Goal: Obtain resource: Download file/media

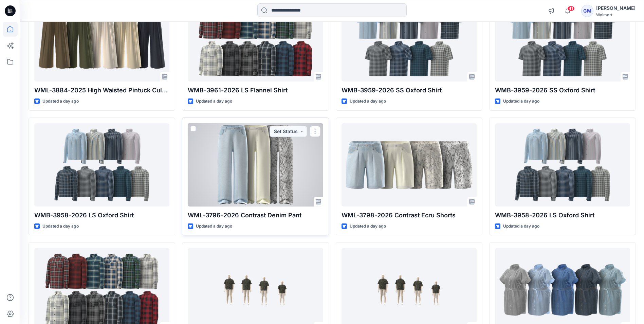
scroll to position [546, 0]
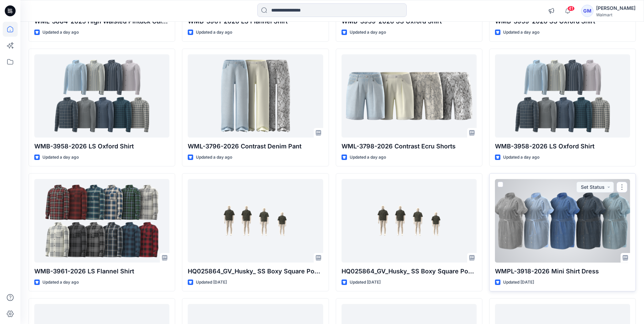
click at [525, 231] on div at bounding box center [562, 220] width 135 height 83
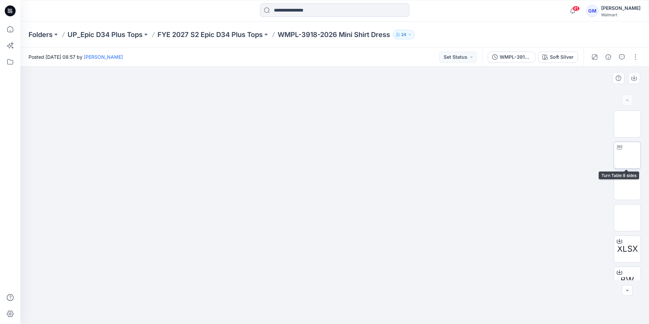
click at [627, 155] on img at bounding box center [627, 155] width 0 height 0
drag, startPoint x: 336, startPoint y: 314, endPoint x: 326, endPoint y: 318, distance: 10.3
click at [326, 316] on icon at bounding box center [335, 303] width 205 height 25
click at [12, 7] on icon at bounding box center [10, 10] width 11 height 11
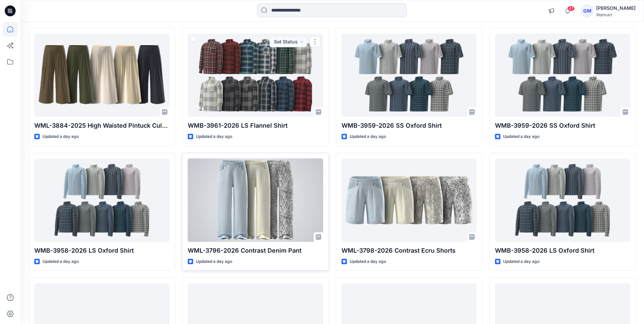
scroll to position [444, 0]
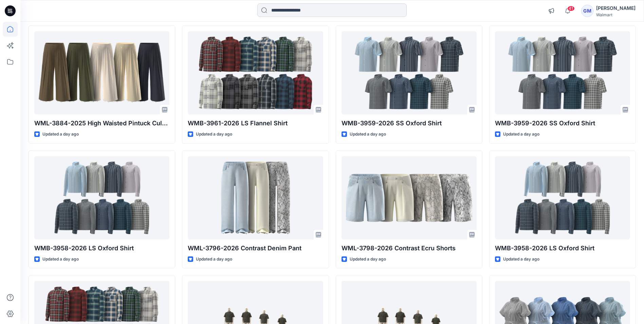
click at [299, 11] on input at bounding box center [331, 10] width 149 height 14
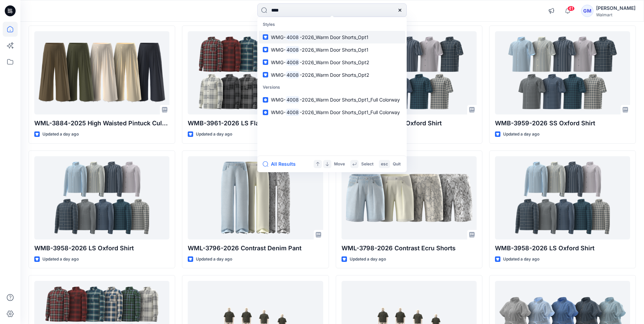
type input "****"
click at [301, 36] on span "-2026_Warm Door Shorts_Opt1" at bounding box center [334, 37] width 69 height 6
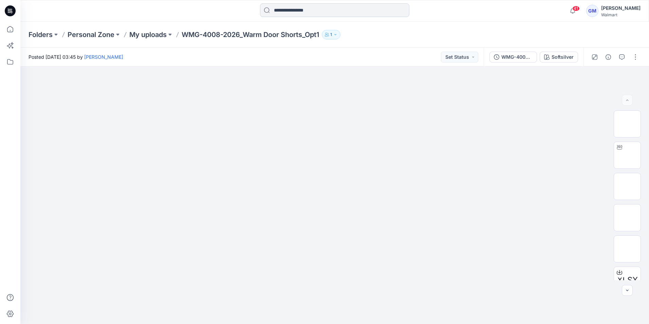
click at [316, 11] on input at bounding box center [334, 10] width 149 height 14
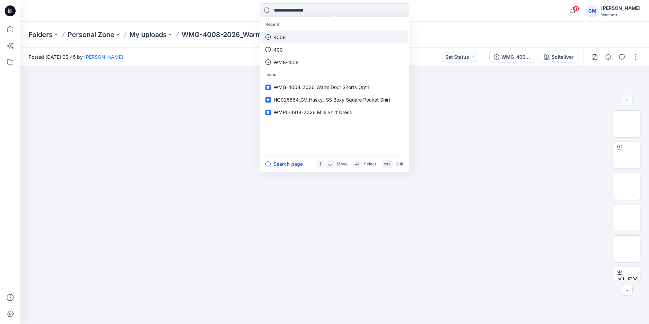
click at [300, 34] on link "4008" at bounding box center [334, 37] width 147 height 13
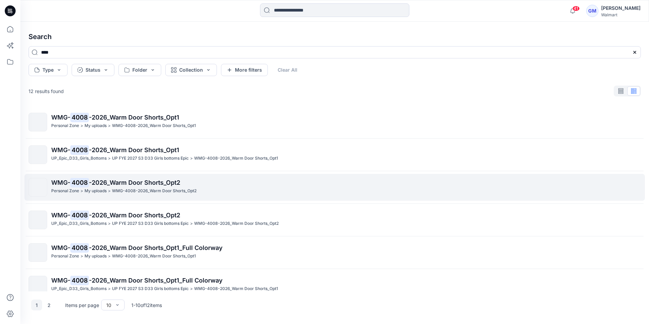
click at [99, 181] on span "-2026_Warm Door Shorts_Opt2" at bounding box center [134, 182] width 91 height 7
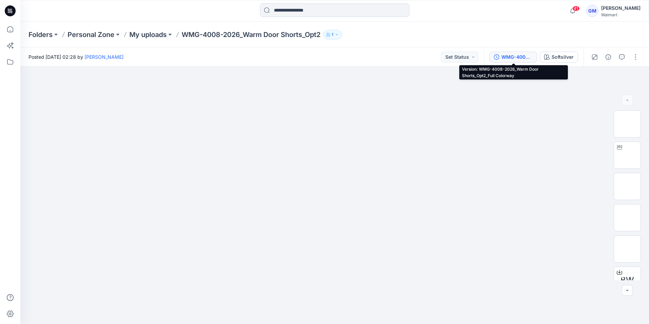
click at [517, 56] on div "WMG-4008-2026_Warm Door Shorts_Opt2_Full Colorway" at bounding box center [516, 56] width 31 height 7
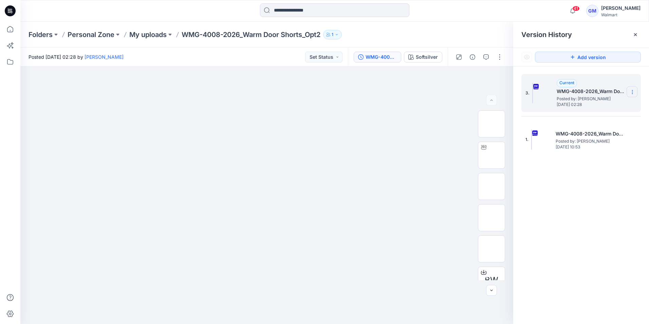
click at [631, 90] on icon at bounding box center [631, 91] width 5 height 5
click at [605, 107] on span "Download Source BW File" at bounding box center [597, 105] width 57 height 8
click at [398, 28] on div "Folders Personal Zone My uploads WMG-4008-2026_Warm Door Shorts_Opt2 1" at bounding box center [334, 35] width 628 height 26
click at [13, 11] on icon at bounding box center [10, 10] width 11 height 11
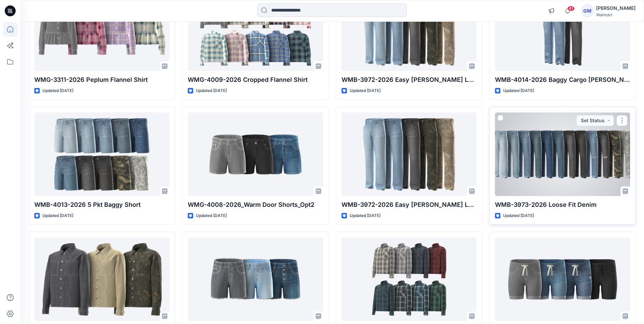
scroll to position [1396, 0]
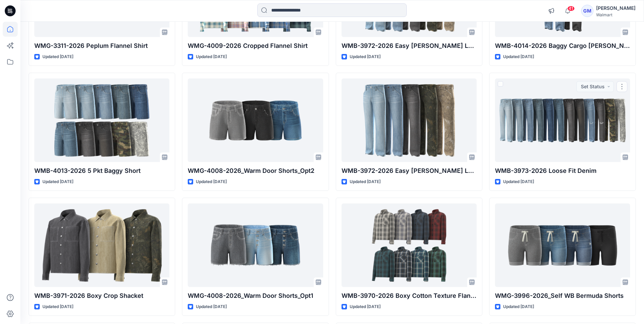
drag, startPoint x: 553, startPoint y: 141, endPoint x: 484, endPoint y: 187, distance: 82.8
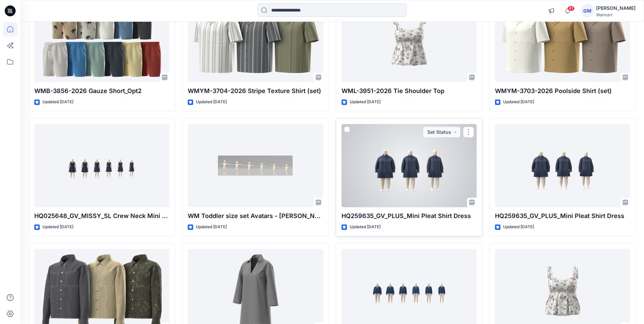
scroll to position [4642, 0]
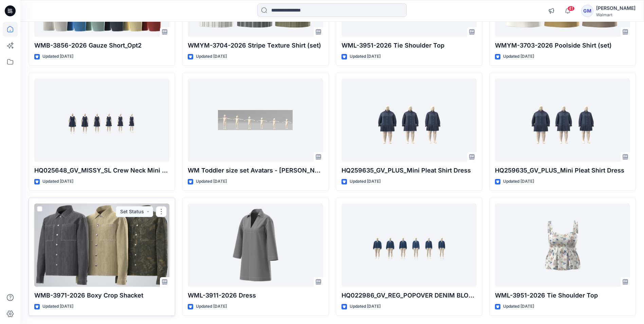
click at [116, 252] on div at bounding box center [101, 244] width 135 height 83
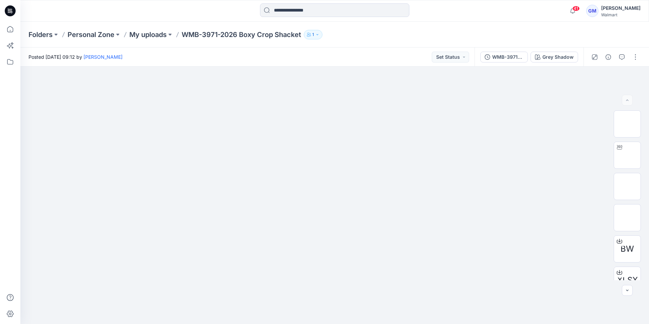
click at [13, 10] on icon at bounding box center [10, 10] width 11 height 11
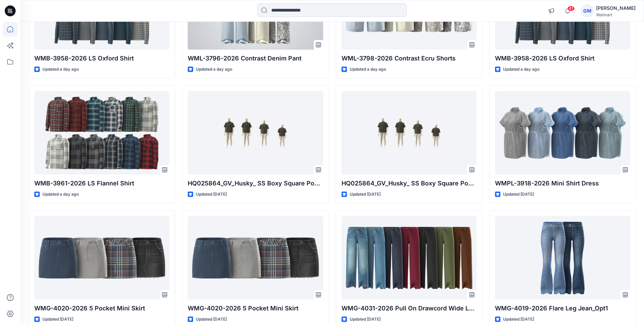
scroll to position [679, 0]
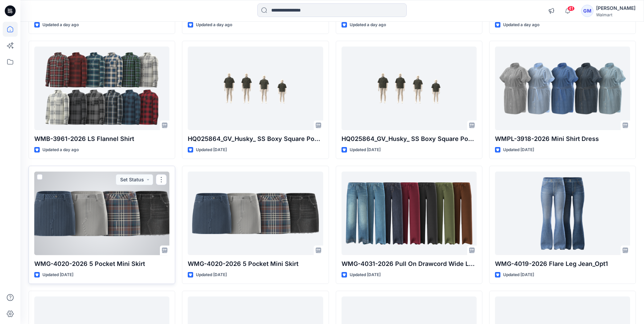
click at [141, 219] on div at bounding box center [101, 212] width 135 height 83
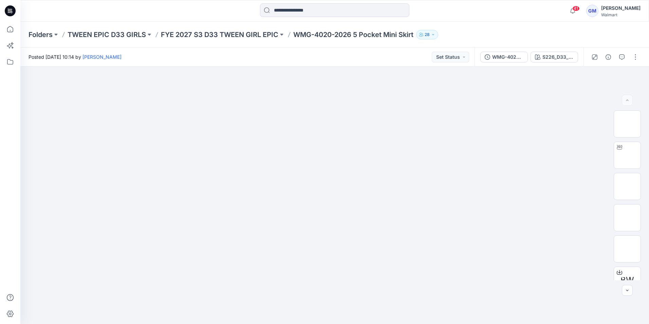
click at [8, 10] on icon at bounding box center [8, 10] width 1 height 0
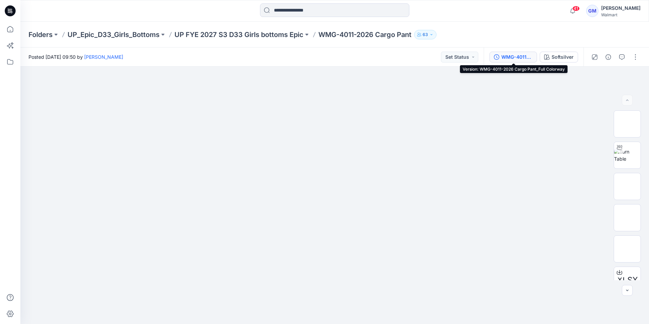
click at [518, 55] on div "WMG-4011-2026 Cargo Pant_Full Colorway" at bounding box center [516, 56] width 31 height 7
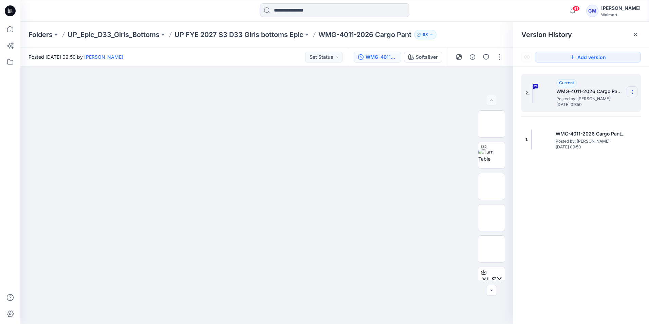
click at [634, 92] on icon at bounding box center [631, 91] width 5 height 5
click at [624, 103] on span "Download Source BW File" at bounding box center [597, 105] width 57 height 8
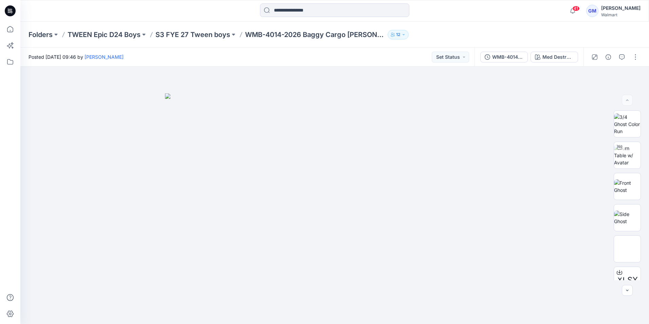
click at [444, 21] on div "41 Notifications Your style WMTB-4015-2026 Baggy Fit Jean-Opt 1A has been updat…" at bounding box center [334, 11] width 628 height 22
click at [508, 58] on div "WMB-4014-2026 Baggy Cargo Jean_Full Colorway" at bounding box center [507, 56] width 31 height 7
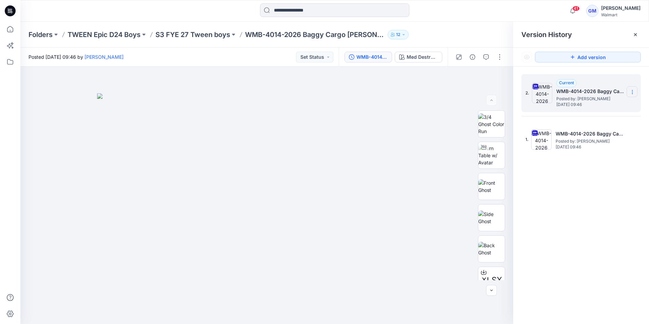
click at [634, 93] on icon at bounding box center [631, 91] width 5 height 5
click at [607, 104] on span "Download Source BW File" at bounding box center [597, 105] width 57 height 8
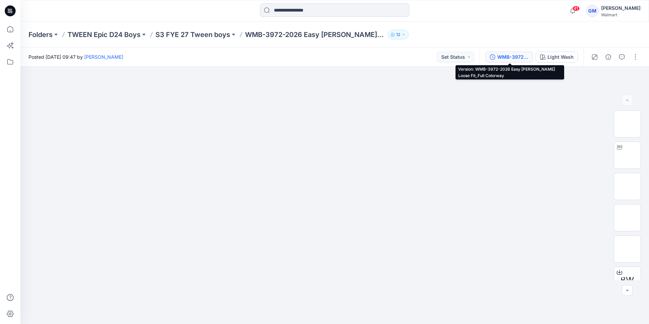
click at [508, 58] on div "WMB-3972-2026 Easy Carpenter Loose Fit_Full Colorway" at bounding box center [512, 56] width 31 height 7
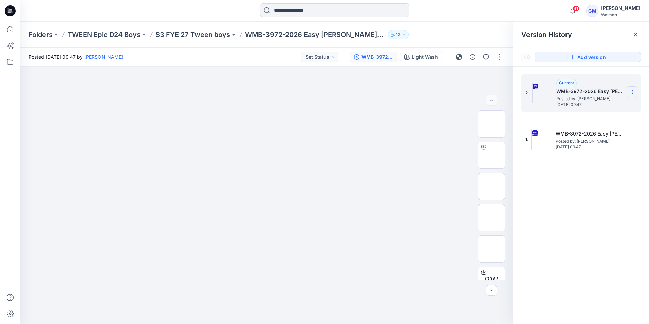
click at [630, 92] on icon at bounding box center [631, 91] width 5 height 5
click at [608, 102] on span "Download Source BW File" at bounding box center [597, 105] width 57 height 8
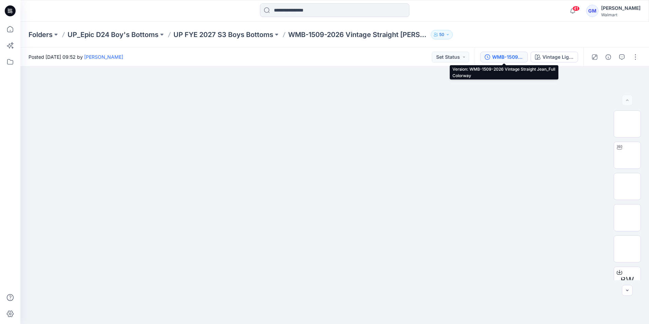
click at [502, 59] on div "WMB-1509-2026 Vintage Straight Jean_Full Colorway" at bounding box center [507, 56] width 31 height 7
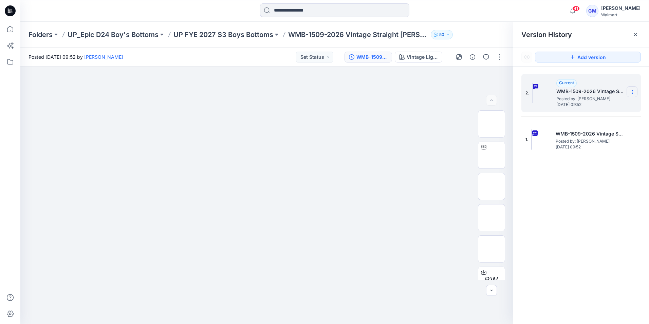
click at [632, 92] on icon at bounding box center [632, 92] width 0 height 0
click at [607, 104] on span "Download Source BW File" at bounding box center [597, 105] width 57 height 8
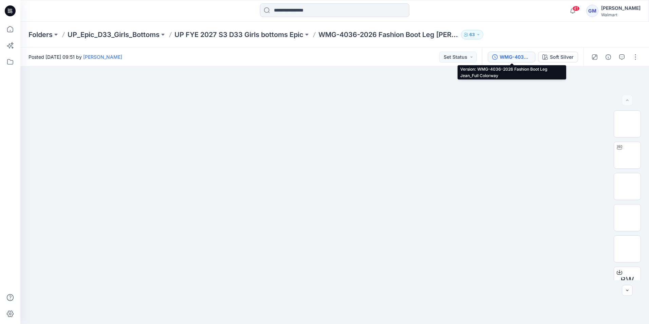
click at [517, 57] on div "WMG-4036-2026 Fashion Boot Leg Jean_Full Colorway" at bounding box center [514, 56] width 31 height 7
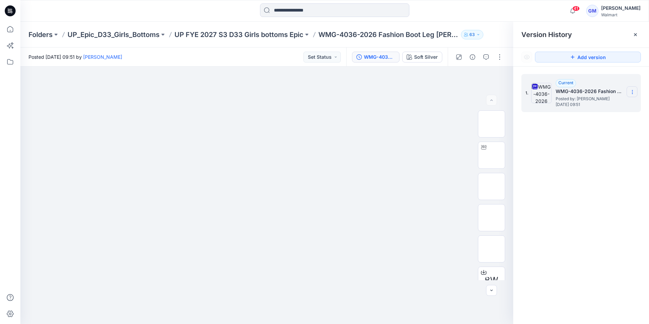
click at [633, 91] on icon at bounding box center [631, 91] width 5 height 5
click at [606, 105] on span "Download Source BW File" at bounding box center [597, 105] width 57 height 8
click at [227, 12] on div at bounding box center [334, 10] width 314 height 15
click at [8, 10] on icon at bounding box center [8, 10] width 1 height 0
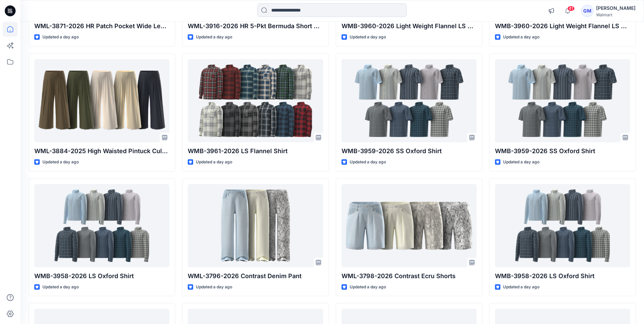
scroll to position [443, 0]
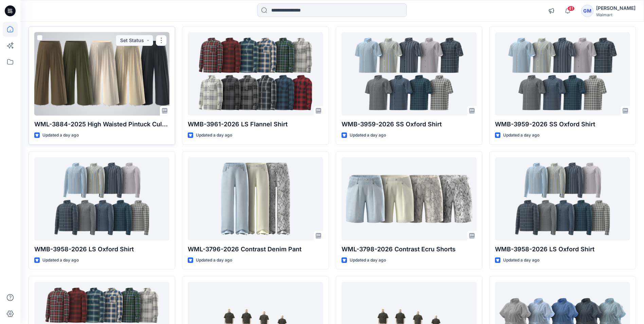
click at [124, 61] on div at bounding box center [101, 73] width 135 height 83
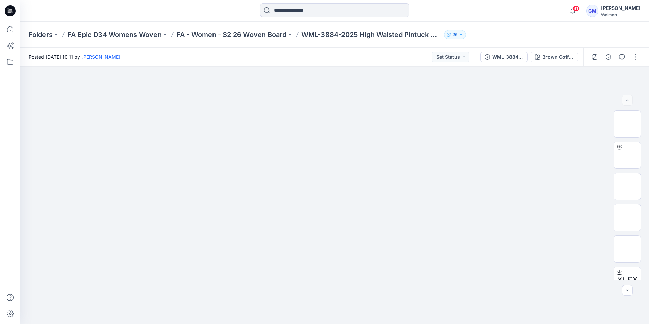
click at [11, 11] on icon at bounding box center [10, 10] width 11 height 11
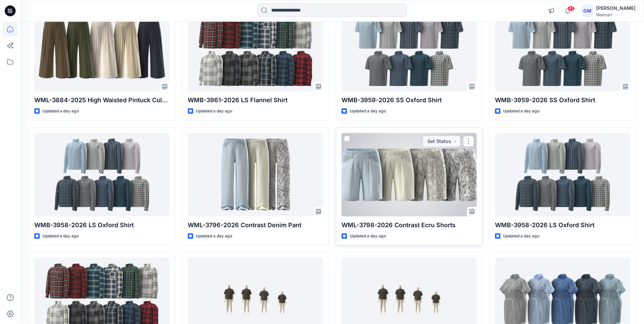
scroll to position [546, 0]
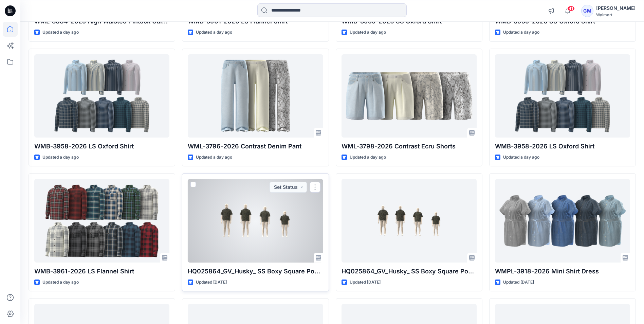
click at [290, 220] on div at bounding box center [255, 220] width 135 height 83
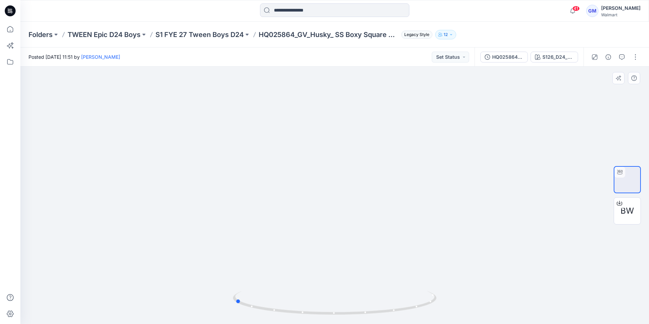
drag, startPoint x: 336, startPoint y: 313, endPoint x: 249, endPoint y: 287, distance: 90.6
click at [245, 287] on div at bounding box center [334, 195] width 628 height 257
drag, startPoint x: 247, startPoint y: 306, endPoint x: 159, endPoint y: 262, distance: 98.2
click at [159, 262] on div at bounding box center [334, 195] width 628 height 257
